Goal: Ask a question

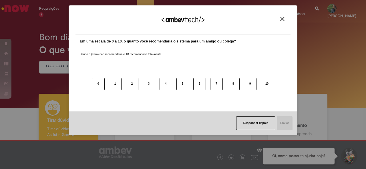
click at [281, 17] on img "Close" at bounding box center [282, 19] width 4 height 4
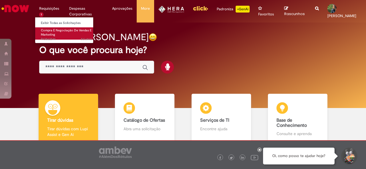
click at [55, 30] on span "Compra E Negociação De Vendas E Marketing" at bounding box center [66, 32] width 51 height 9
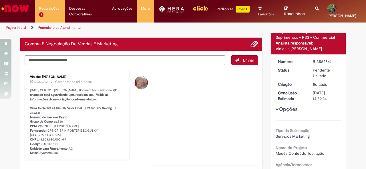
scroll to position [44, 0]
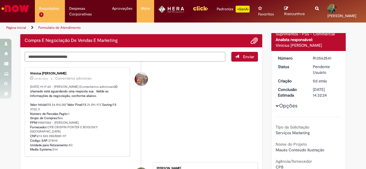
click at [92, 55] on textarea "Digite sua mensagem aqui..." at bounding box center [125, 56] width 200 height 9
type textarea "*********"
click at [234, 61] on button "Enviar" at bounding box center [244, 57] width 27 height 10
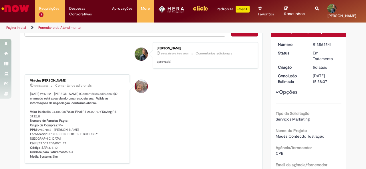
scroll to position [0, 0]
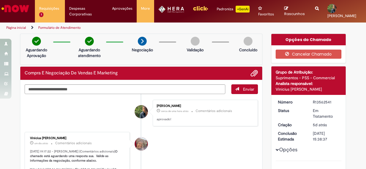
drag, startPoint x: 321, startPoint y: 103, endPoint x: 338, endPoint y: 101, distance: 16.7
click at [338, 101] on dd "R13562541" at bounding box center [325, 102] width 35 height 6
drag, startPoint x: 332, startPoint y: 101, endPoint x: 305, endPoint y: 103, distance: 27.8
click at [305, 99] on dl "Número R13562541 Status Em Tratamento Criação 5d atrás 5 dias atrás Conclusão E…" at bounding box center [308, 99] width 70 height 0
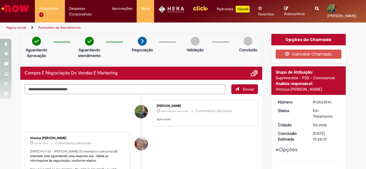
copy dl "Número R13562541"
click at [333, 104] on div "R13562541" at bounding box center [325, 102] width 27 height 6
drag, startPoint x: 329, startPoint y: 101, endPoint x: 310, endPoint y: 102, distance: 18.9
click at [312, 102] on div "R13562541" at bounding box center [325, 102] width 27 height 6
copy div "R13562541"
